Goal: Task Accomplishment & Management: Manage account settings

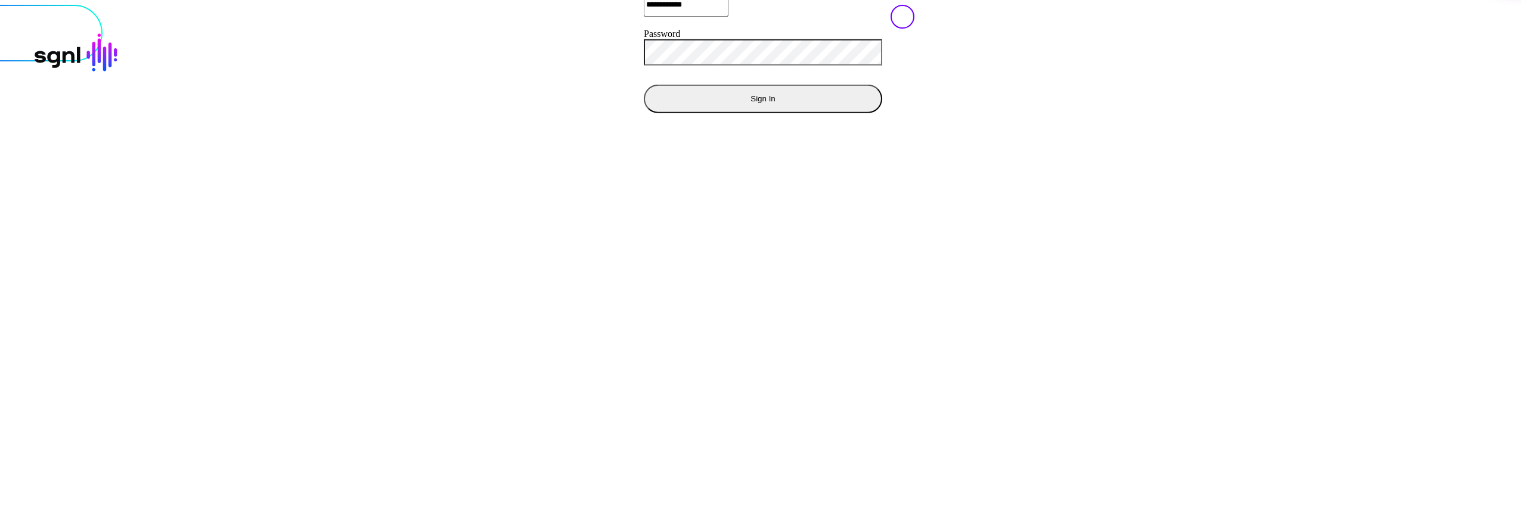
drag, startPoint x: 992, startPoint y: 319, endPoint x: 1024, endPoint y: 334, distance: 35.5
click at [994, 5] on div at bounding box center [763, 5] width 1516 height 0
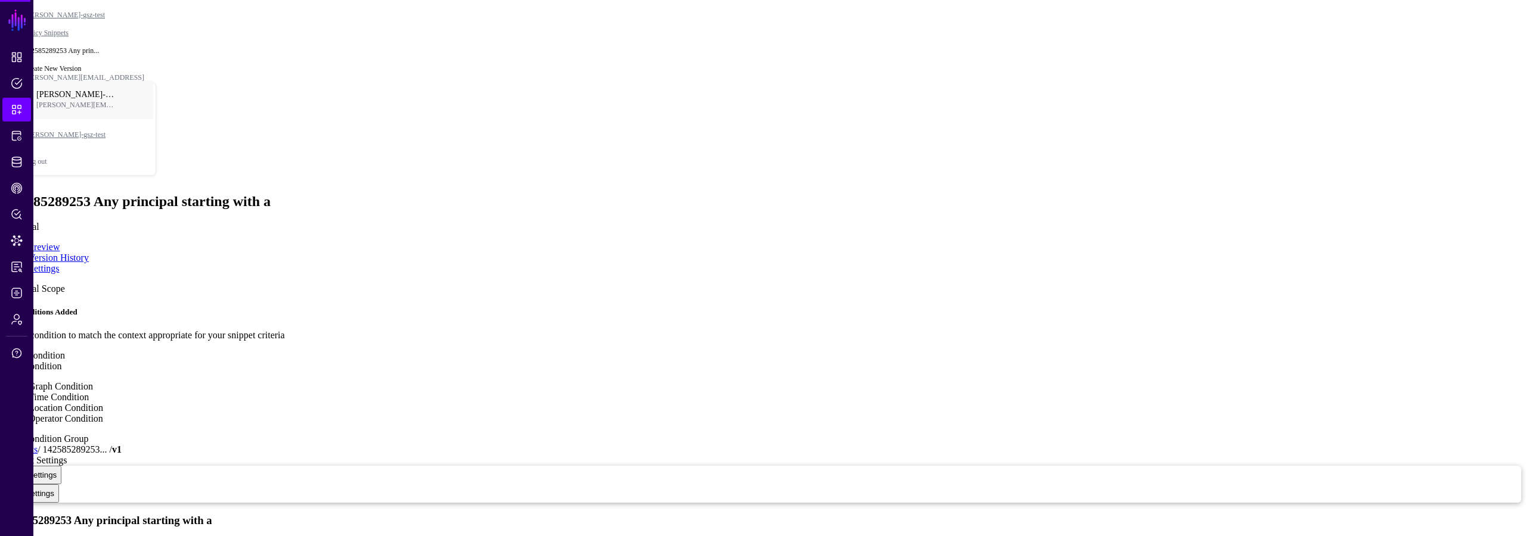
type textarea "**********"
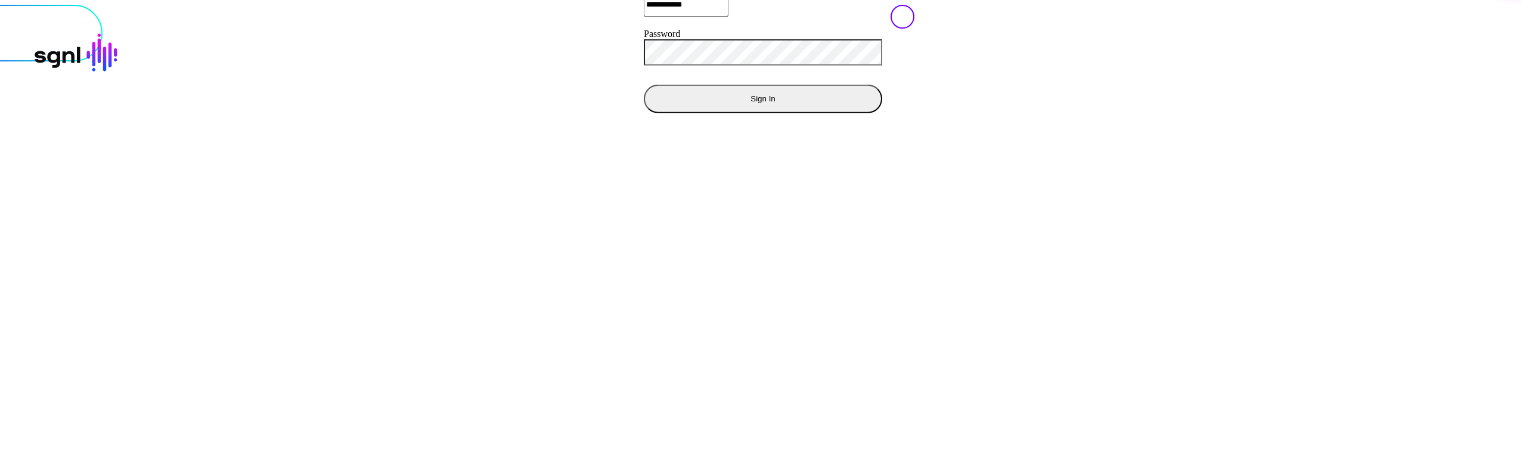
click at [644, 113] on button "Sign In" at bounding box center [763, 98] width 238 height 29
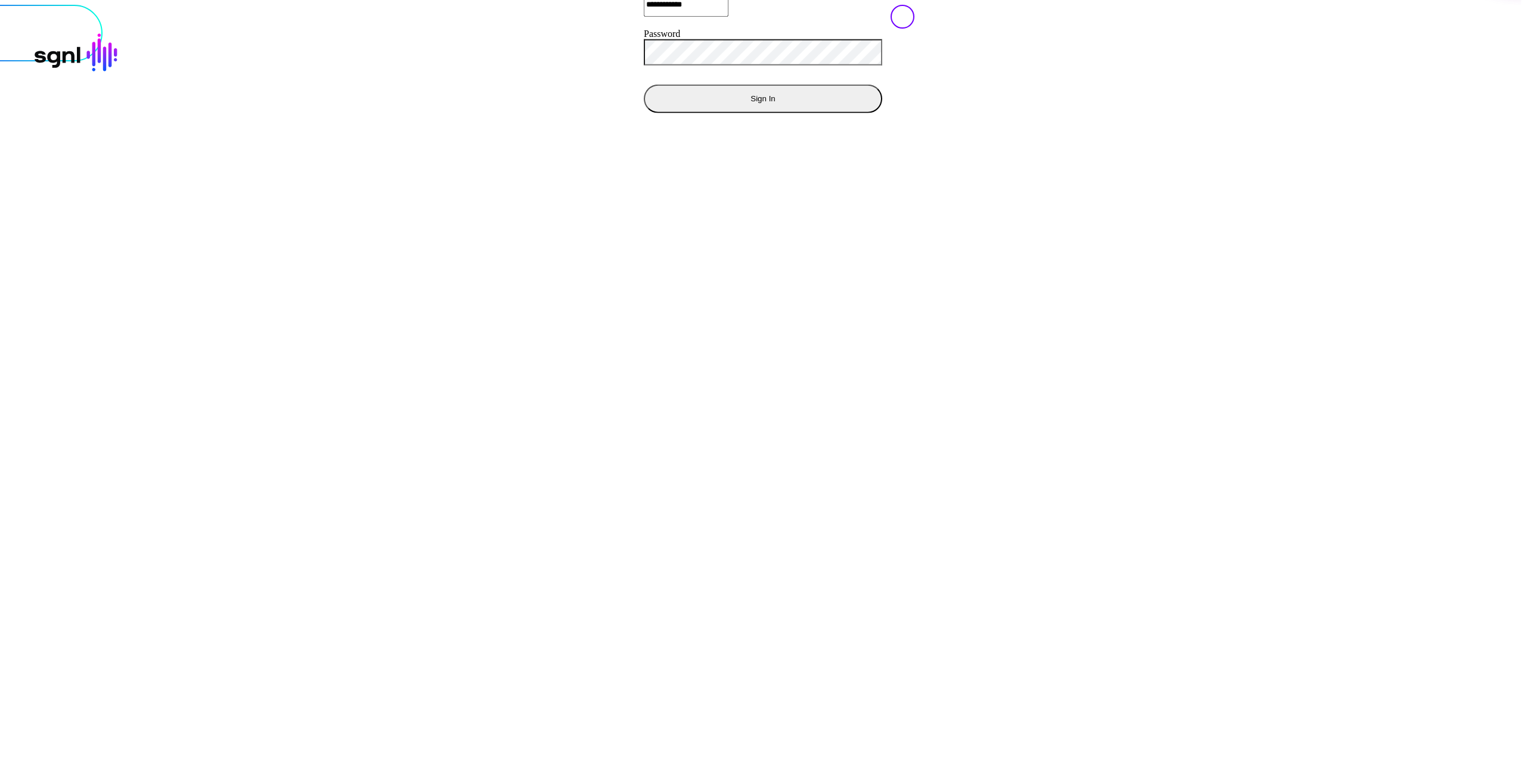
click at [644, 113] on button "Sign In" at bounding box center [763, 98] width 238 height 29
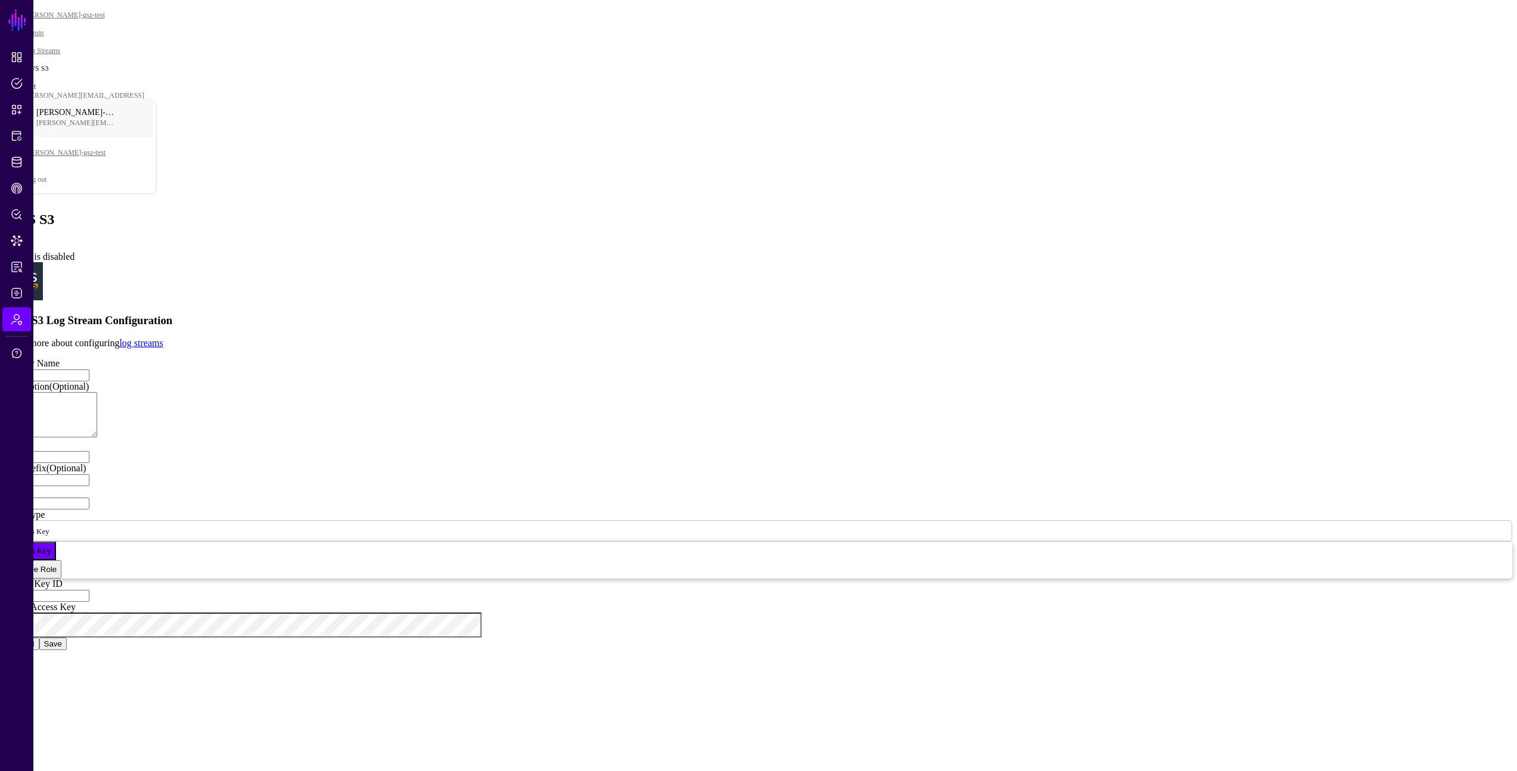
click at [386, 414] on app-admin-log-streams-details-form "Stream is disabled AWS S3 Log Stream Configuration Learn more about configuring…" at bounding box center [758, 445] width 1507 height 411
click at [392, 407] on app-admin-log-streams-details-form "Stream is disabled AWS S3 Log Stream Configuration Learn more about configuring…" at bounding box center [758, 445] width 1507 height 411
drag, startPoint x: 1187, startPoint y: 305, endPoint x: 1168, endPoint y: 294, distance: 22.2
click at [1187, 304] on app-admin-log-streams-details-form "Stream is disabled AWS S3 Log Stream Configuration Learn more about configuring…" at bounding box center [758, 445] width 1507 height 411
click at [275, 368] on app-admin-log-streams-details-form "Stream is disabled AWS S3 Log Stream Configuration Learn more about configuring…" at bounding box center [758, 445] width 1507 height 411
